Goal: Task Accomplishment & Management: Use online tool/utility

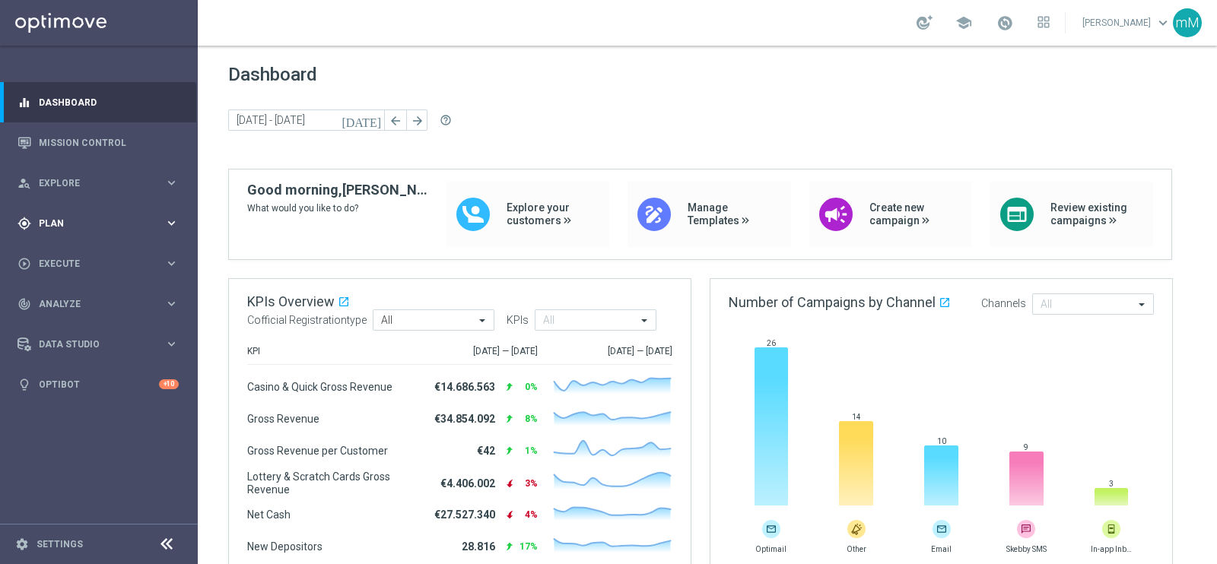
click at [67, 214] on div "gps_fixed Plan keyboard_arrow_right" at bounding box center [98, 223] width 196 height 40
click at [66, 296] on span "Templates" at bounding box center [94, 300] width 109 height 9
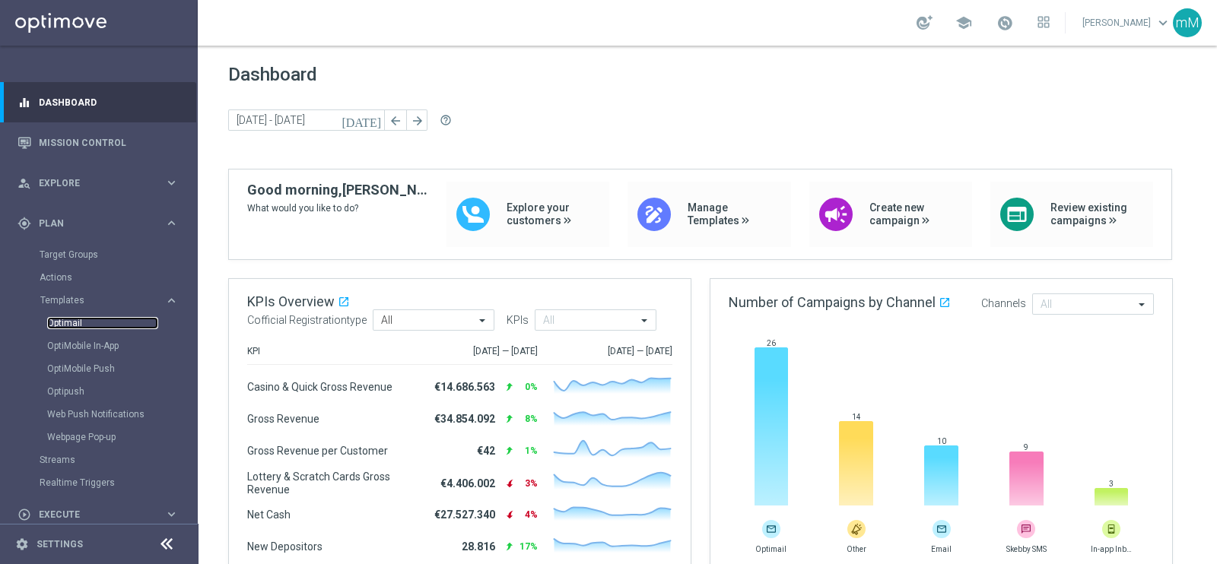
click at [75, 321] on link "Optimail" at bounding box center [102, 323] width 111 height 12
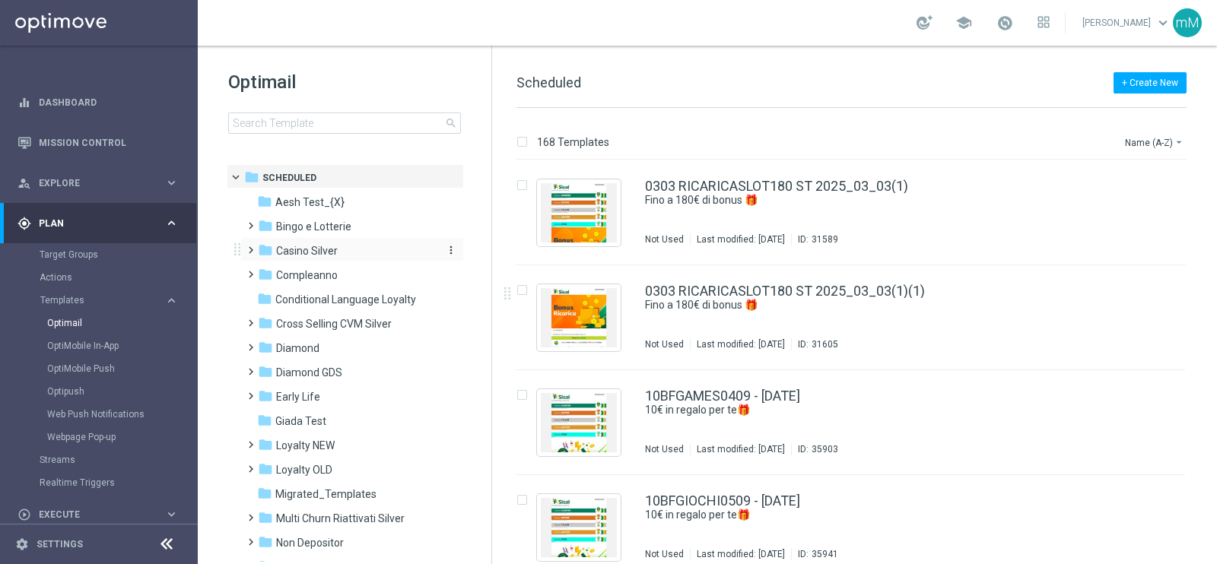
click at [307, 249] on span "Casino Silver" at bounding box center [307, 251] width 62 height 14
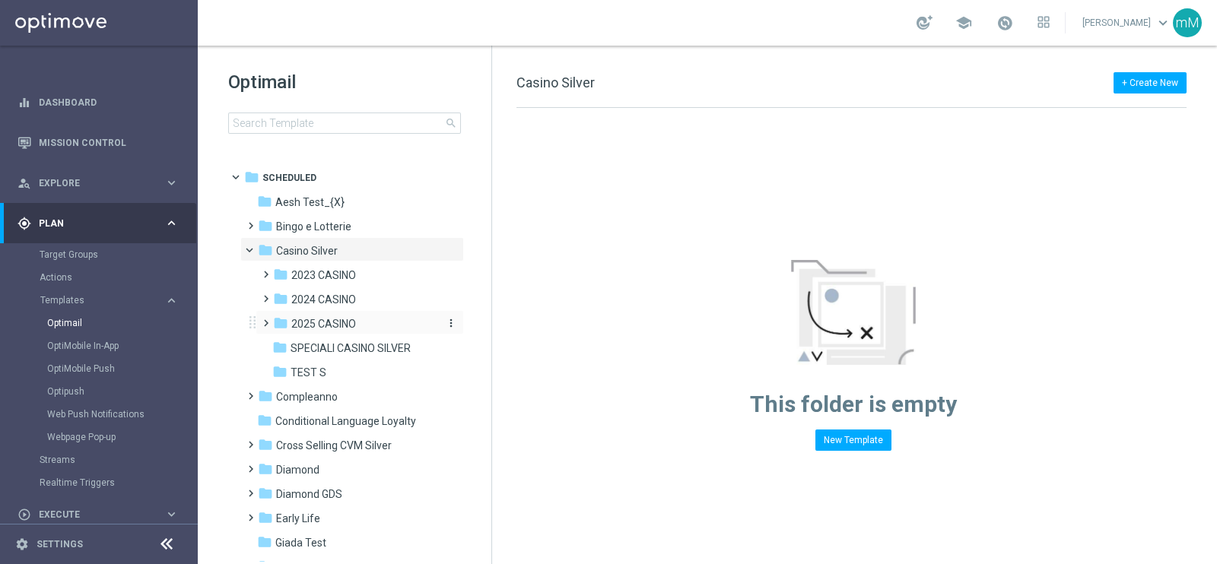
click at [330, 326] on span "2025 CASINO" at bounding box center [323, 324] width 65 height 14
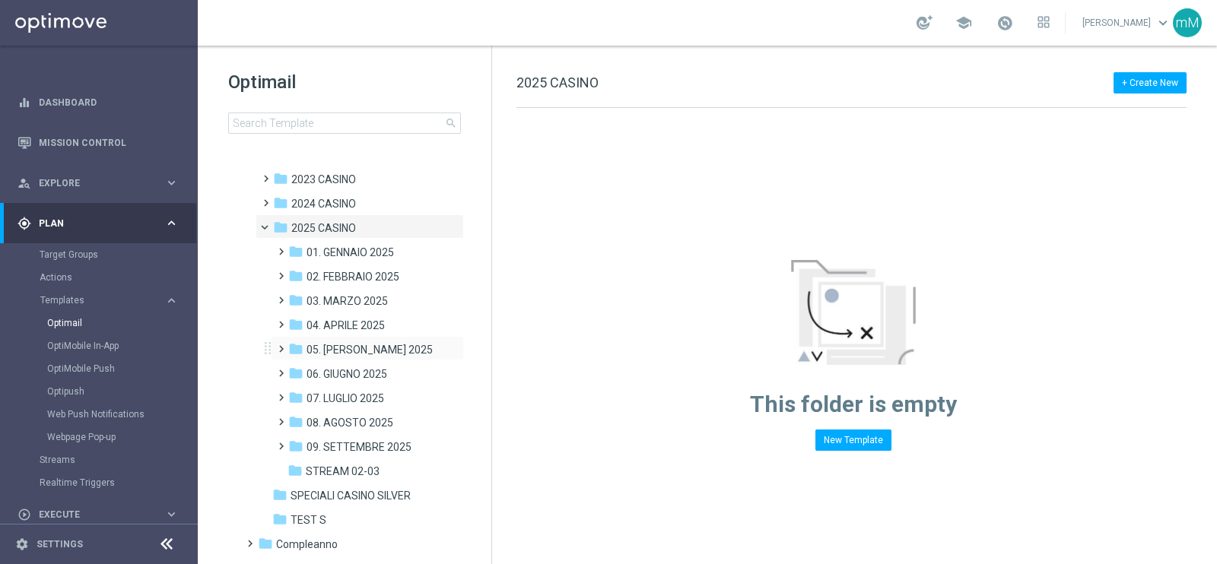
scroll to position [97, 0]
click at [370, 444] on span "09. SETTEMBRE 2025" at bounding box center [359, 447] width 105 height 14
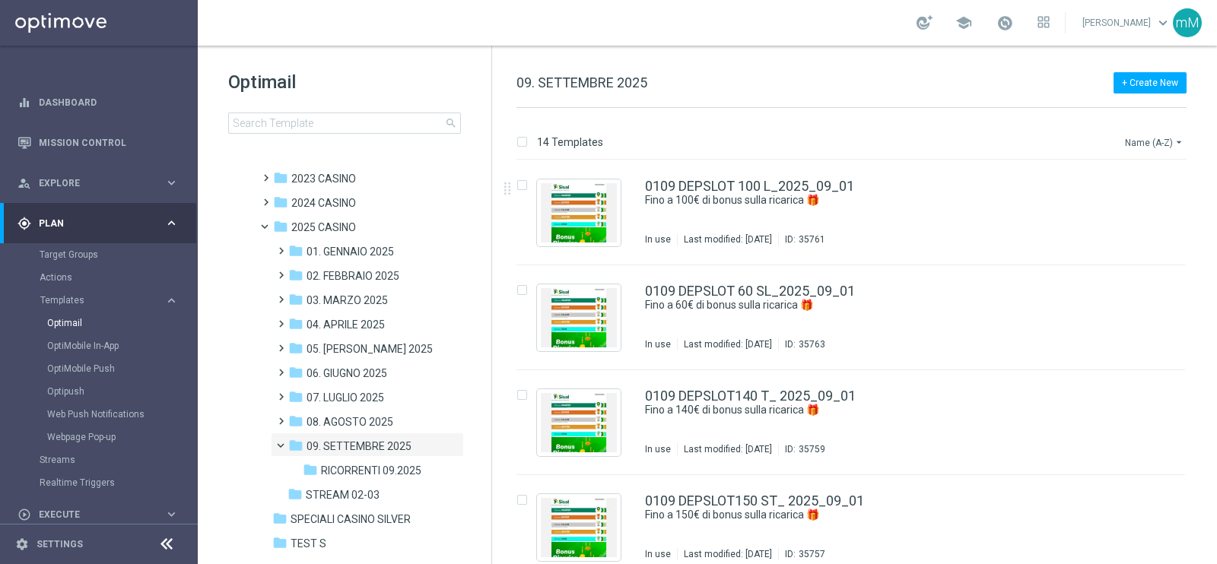
click at [1183, 136] on icon "arrow_drop_down" at bounding box center [1179, 142] width 12 height 12
click at [1130, 211] on span "Date Modified (Newest)" at bounding box center [1128, 210] width 102 height 11
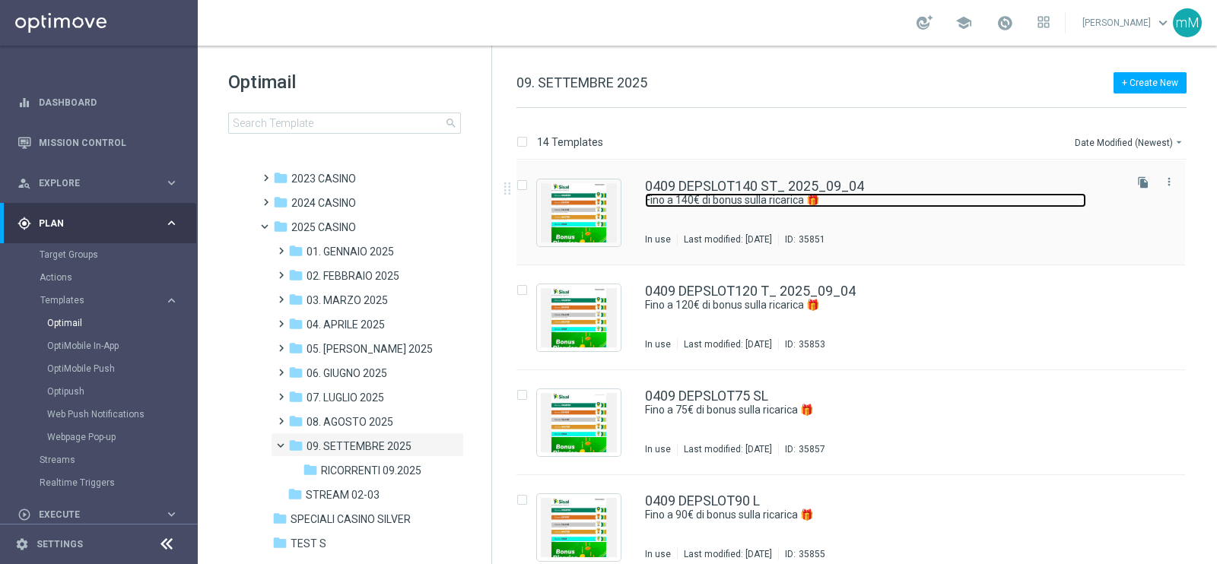
click at [831, 204] on link "Fino a 140€ di bonus sulla ricarica 🎁" at bounding box center [865, 200] width 441 height 14
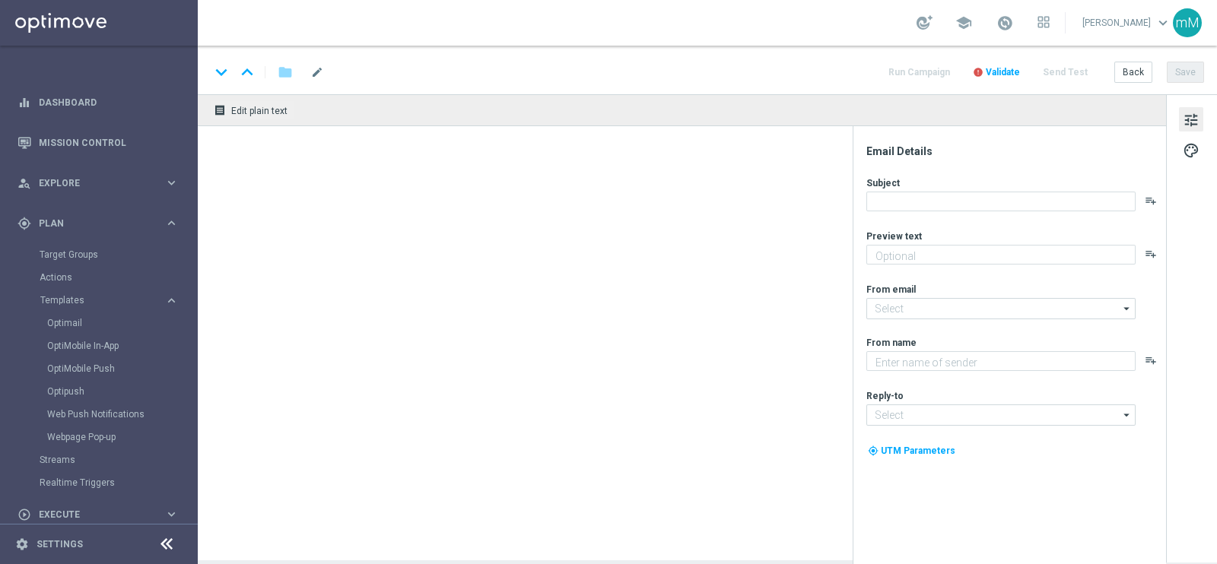
type textarea "Scopri la promozione che ti abbiamo riservato"
type input "[EMAIL_ADDRESS][DOMAIN_NAME]"
type textarea "Sisal"
type input "[EMAIL_ADDRESS][DOMAIN_NAME]"
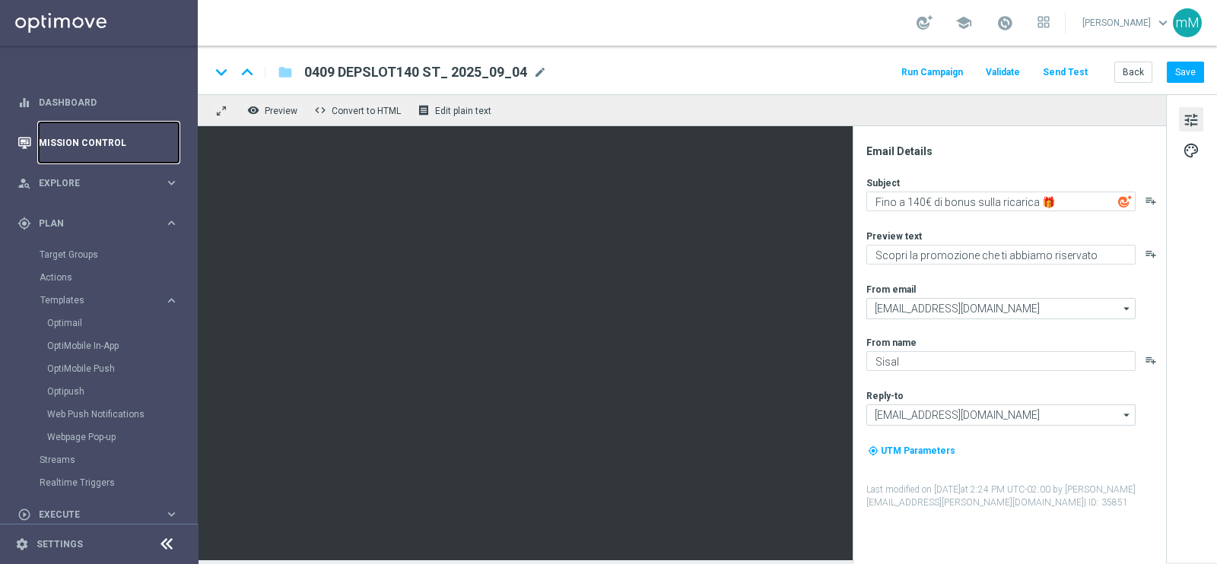
click at [100, 148] on link "Mission Control" at bounding box center [109, 142] width 140 height 40
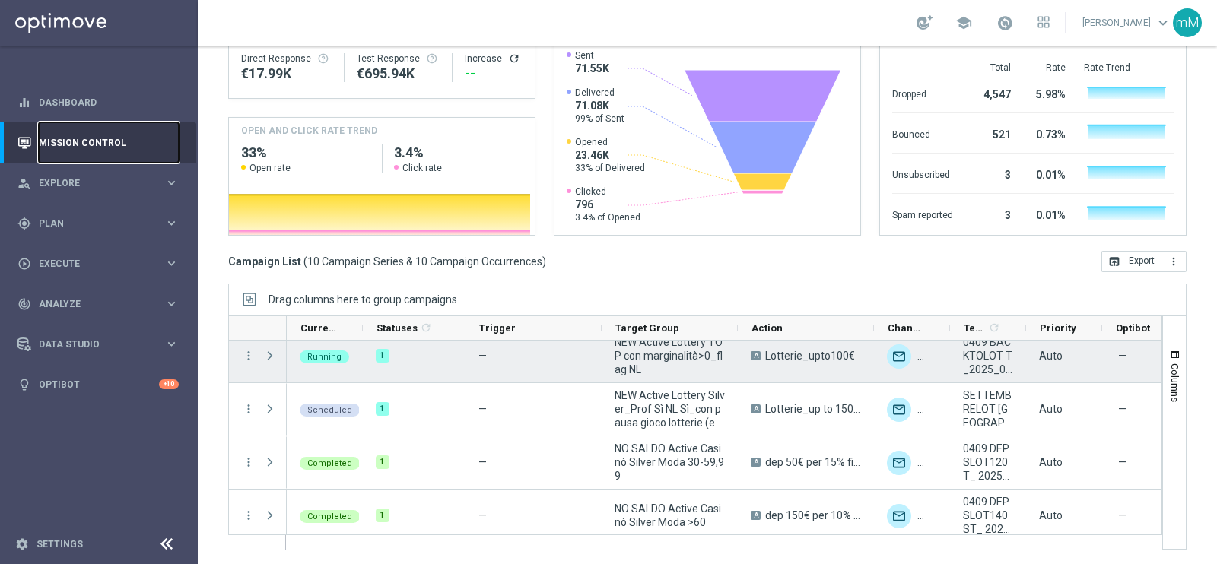
scroll to position [338, 0]
